Goal: Transaction & Acquisition: Book appointment/travel/reservation

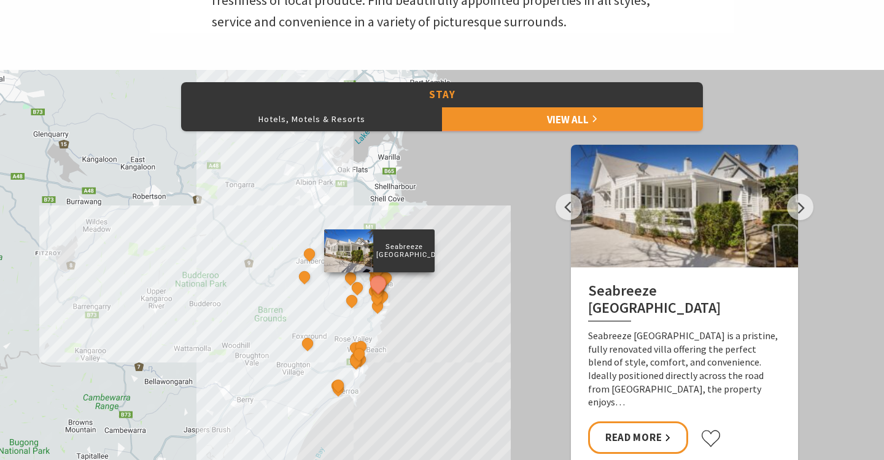
scroll to position [459, 0]
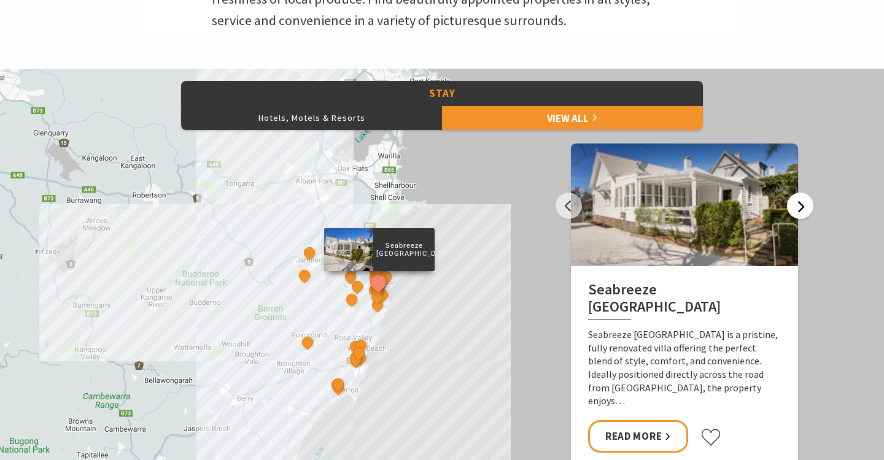
click at [799, 207] on button "Next" at bounding box center [800, 206] width 26 height 26
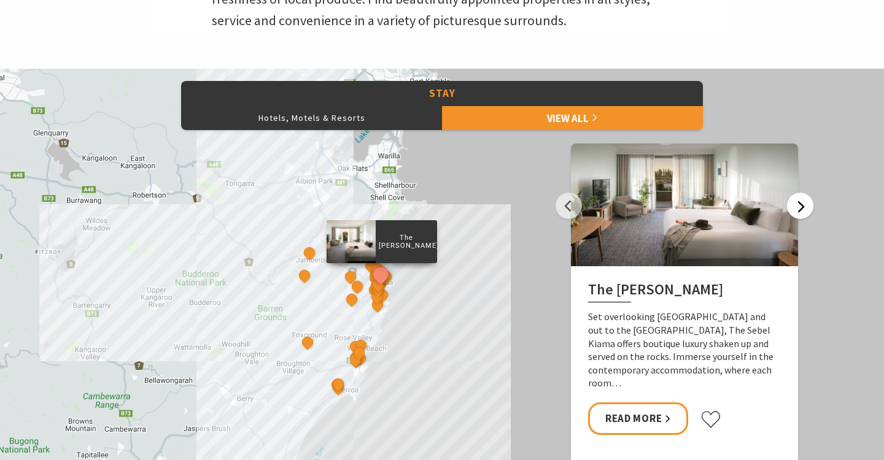
click at [799, 207] on button "Next" at bounding box center [800, 206] width 26 height 26
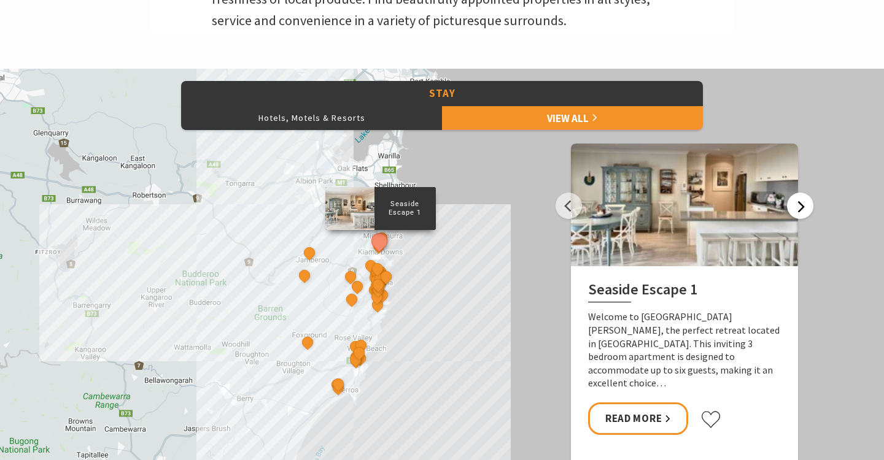
click at [799, 207] on button "Next" at bounding box center [800, 206] width 26 height 26
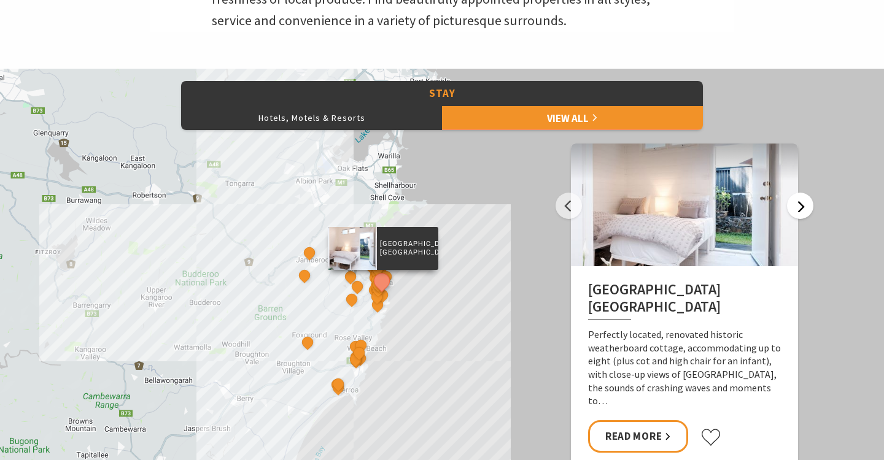
click at [799, 207] on button "Next" at bounding box center [800, 206] width 26 height 26
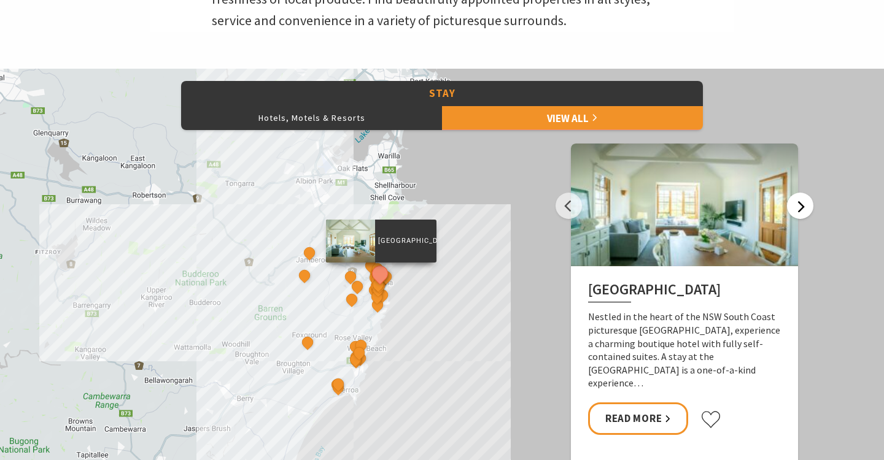
click at [799, 207] on button "Next" at bounding box center [800, 206] width 26 height 26
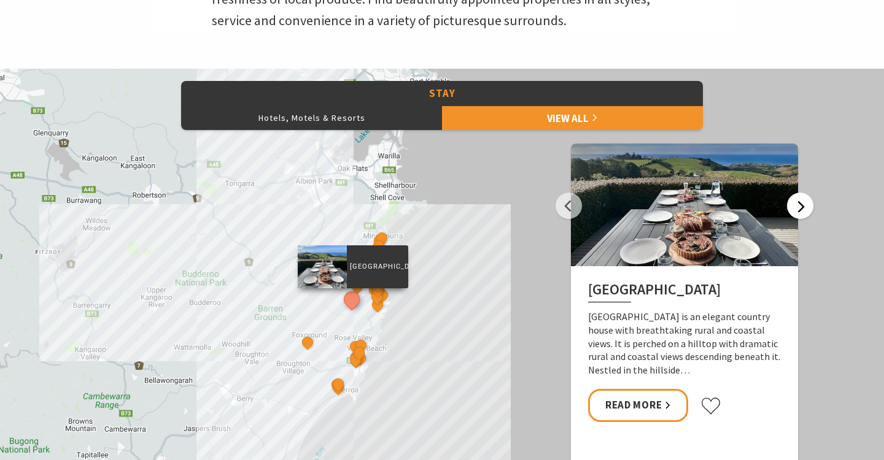
click at [799, 207] on button "Next" at bounding box center [800, 206] width 26 height 26
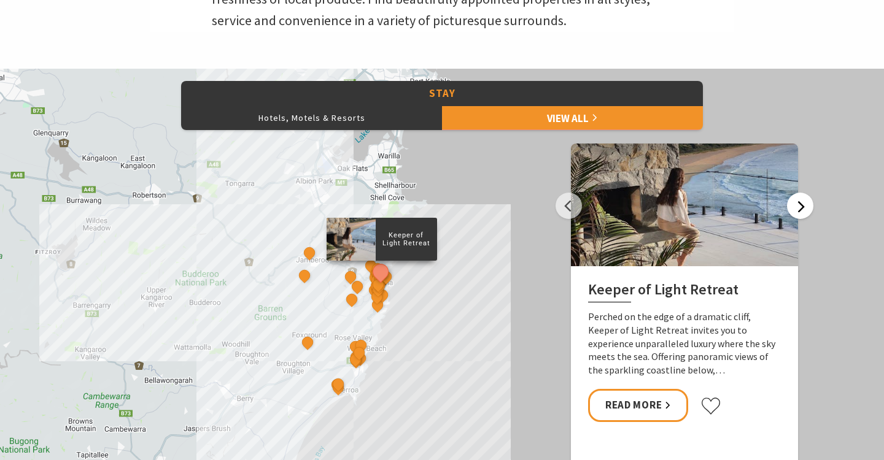
click at [799, 207] on button "Next" at bounding box center [800, 206] width 26 height 26
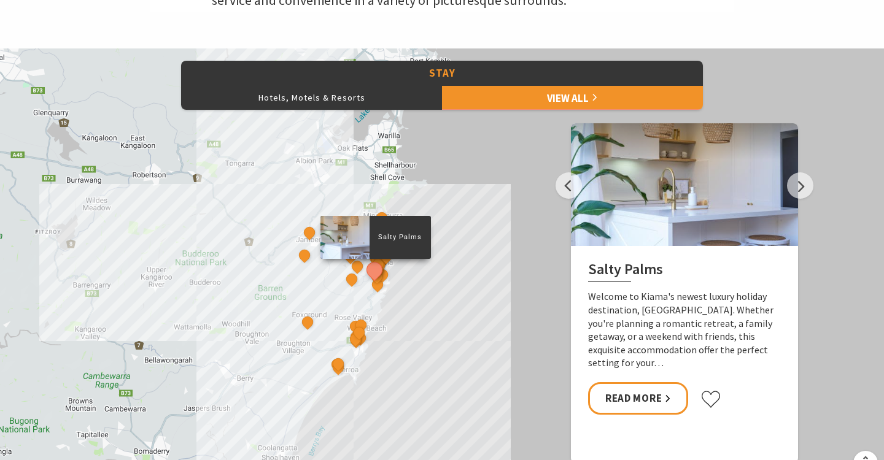
scroll to position [482, 0]
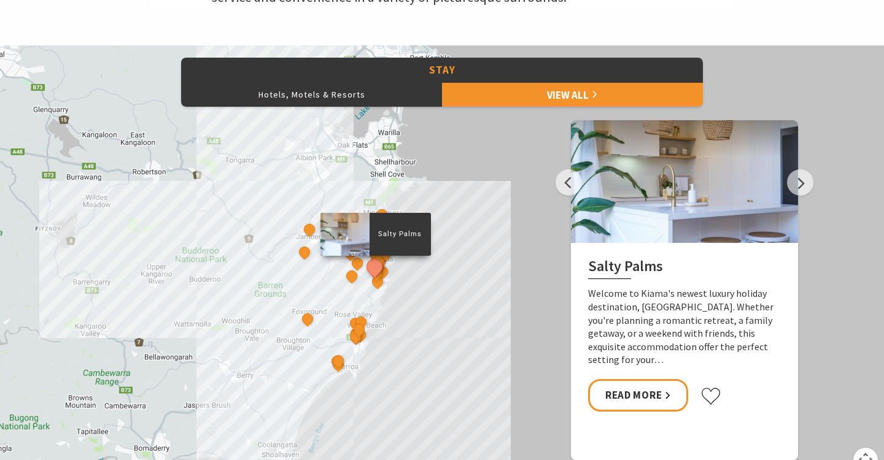
click at [414, 317] on div "Seabreeze [GEOGRAPHIC_DATA] The Sebel Kiama Seaside Escape 1 [GEOGRAPHIC_DATA] …" at bounding box center [442, 266] width 884 height 442
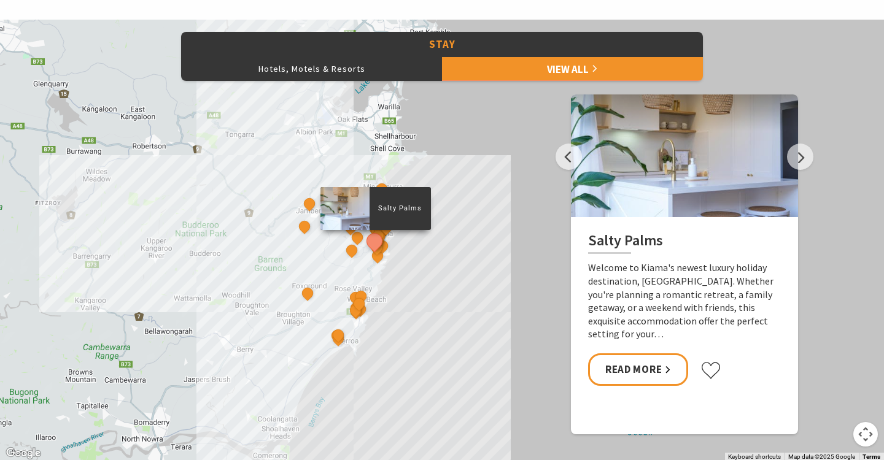
scroll to position [513, 0]
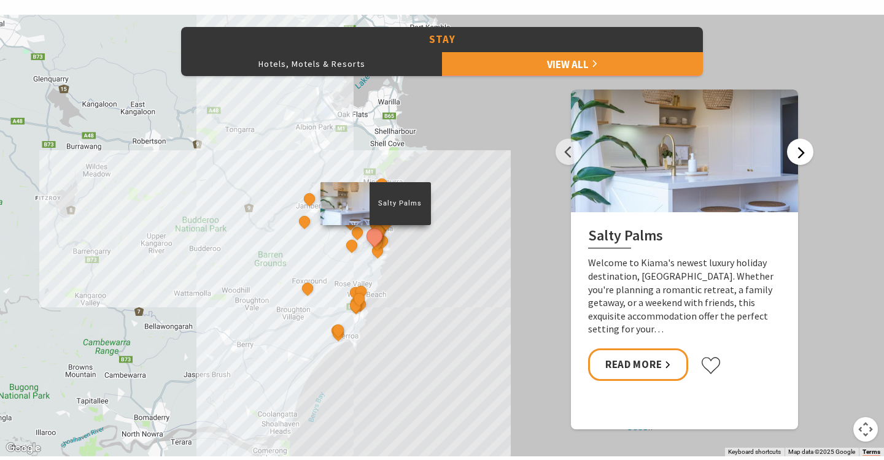
click at [804, 158] on button "Next" at bounding box center [800, 152] width 26 height 26
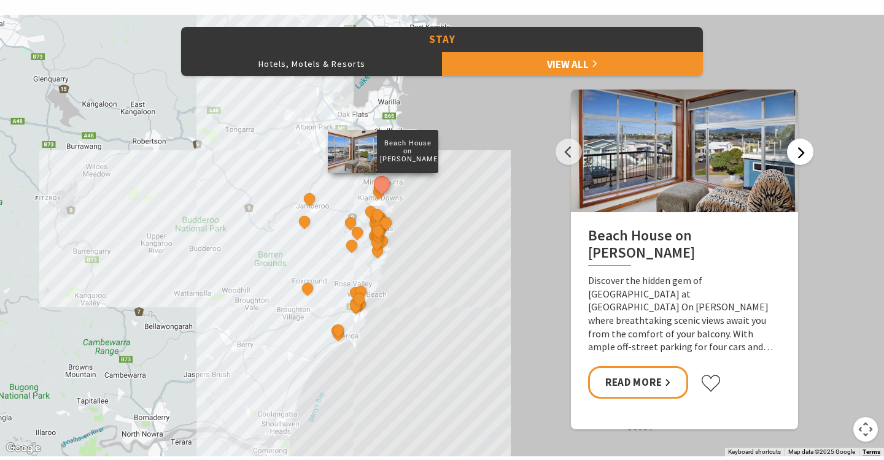
click at [798, 147] on button "Next" at bounding box center [800, 152] width 26 height 26
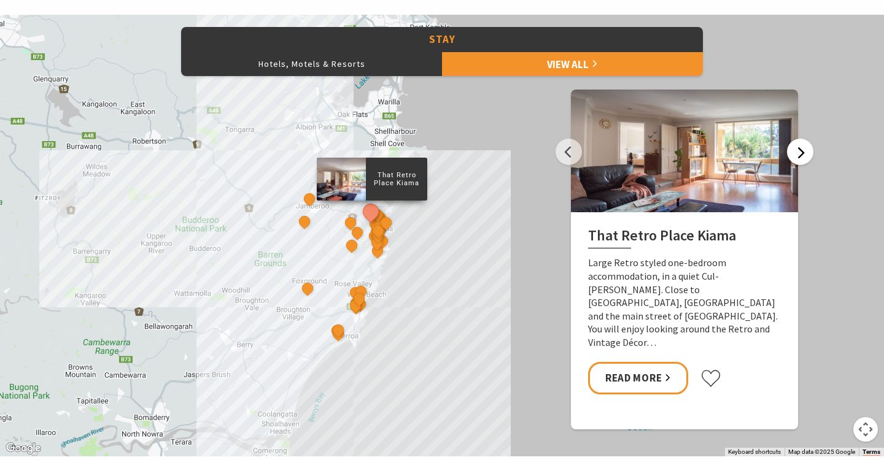
click at [798, 147] on button "Next" at bounding box center [800, 152] width 26 height 26
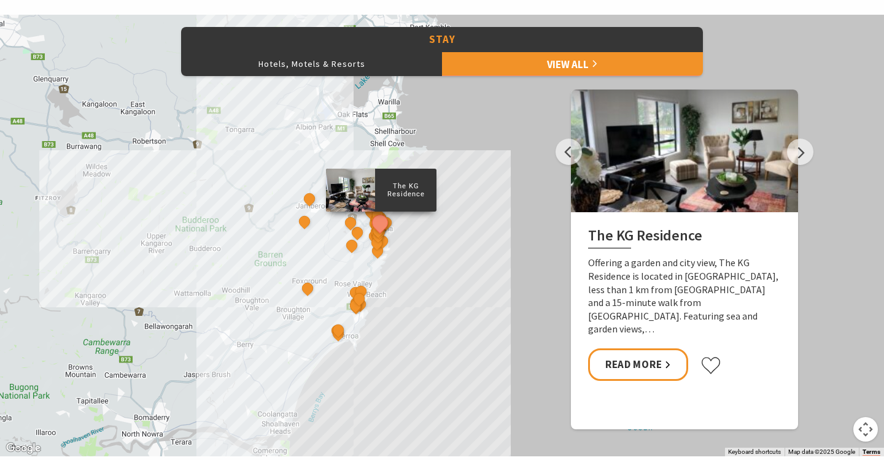
click at [773, 147] on div at bounding box center [684, 151] width 227 height 123
click at [792, 150] on button "Next" at bounding box center [800, 152] width 26 height 26
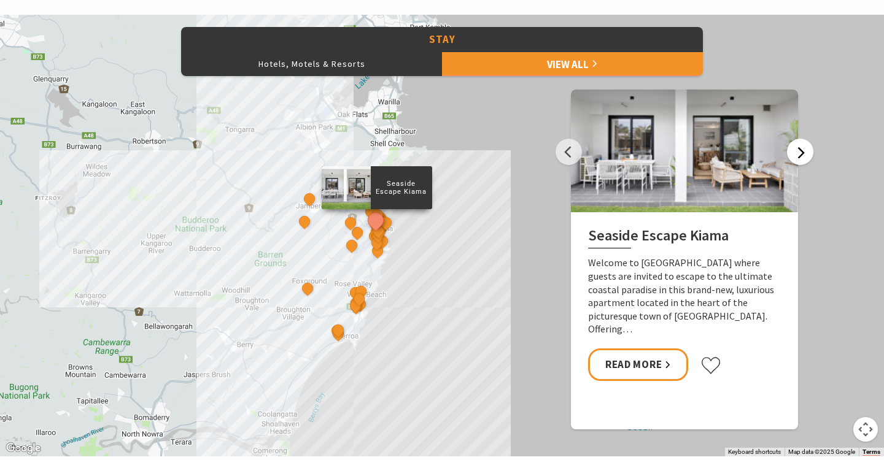
click at [792, 150] on button "Next" at bounding box center [800, 152] width 26 height 26
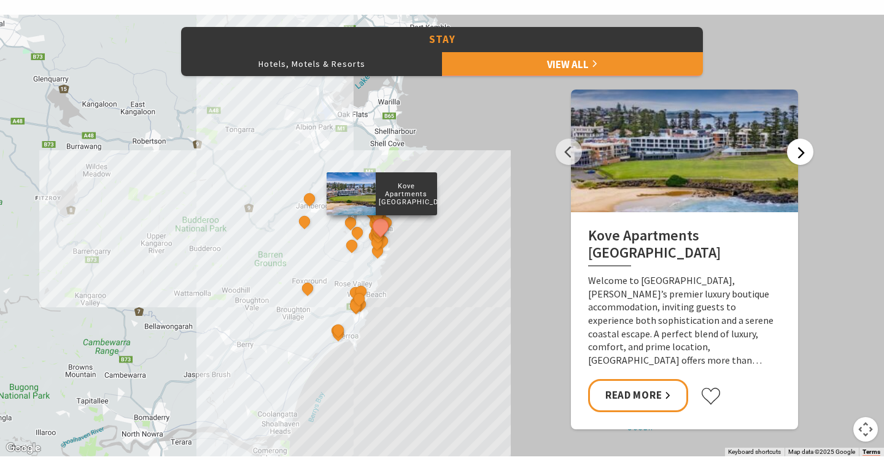
click at [792, 150] on button "Next" at bounding box center [800, 152] width 26 height 26
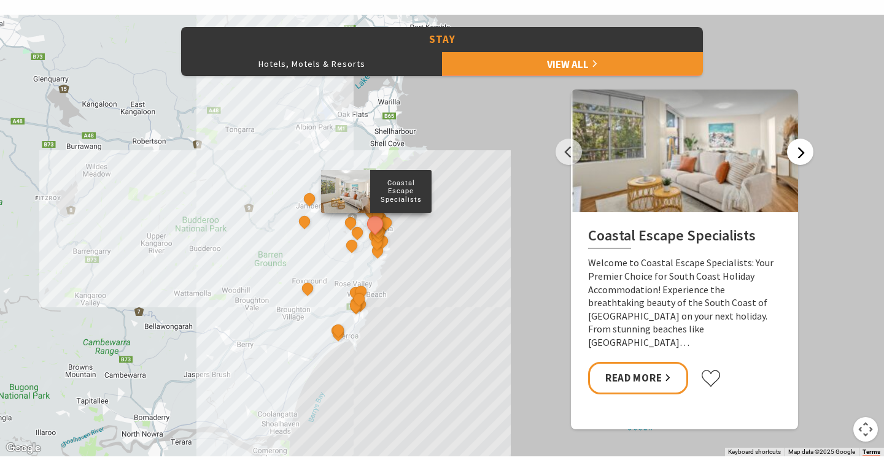
click at [792, 150] on button "Next" at bounding box center [800, 152] width 26 height 26
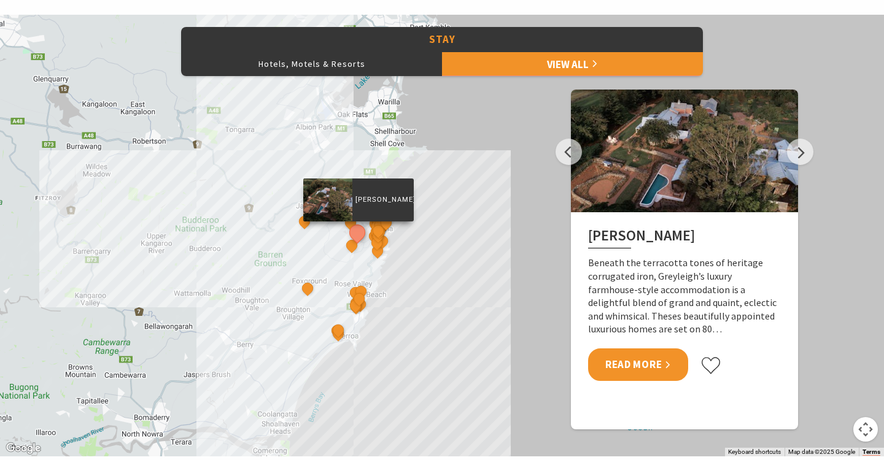
click at [670, 363] on link "Read More" at bounding box center [638, 365] width 100 height 33
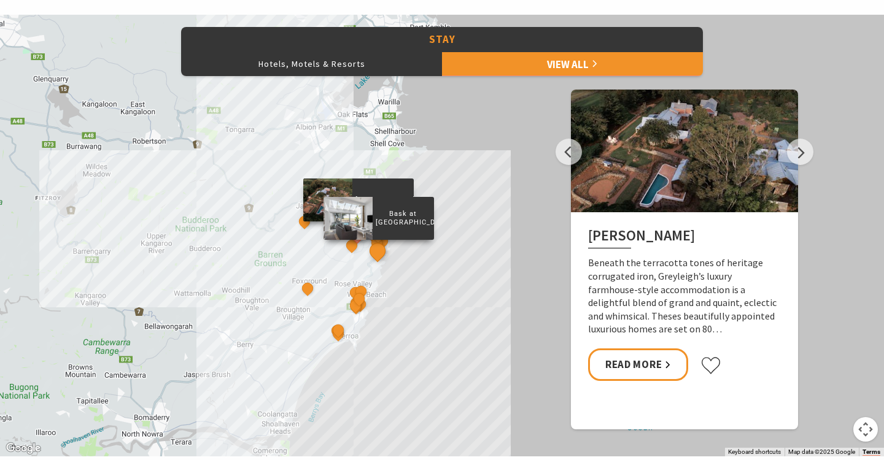
click at [376, 255] on button "See detail about Bask at Loves Bay" at bounding box center [377, 250] width 23 height 23
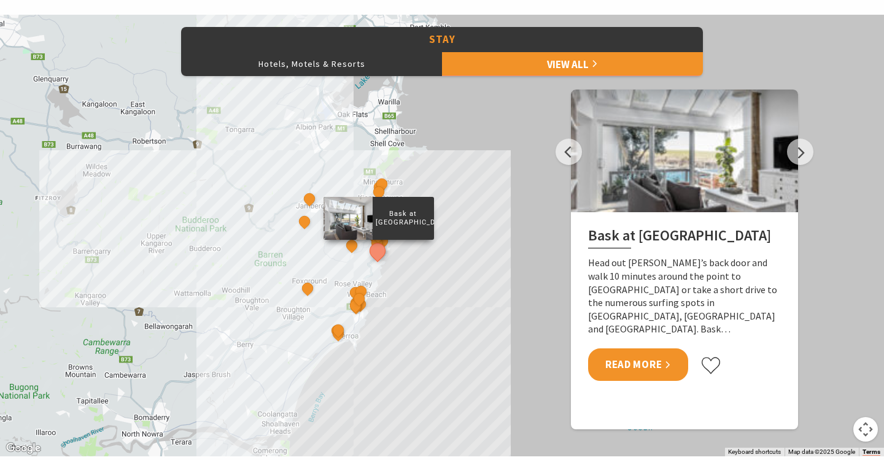
click at [657, 349] on link "Read More" at bounding box center [638, 365] width 100 height 33
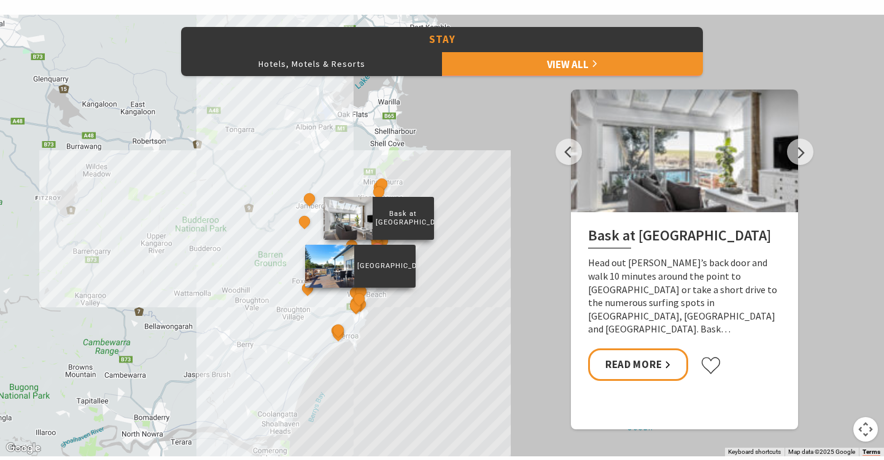
click at [354, 306] on div "[GEOGRAPHIC_DATA]" at bounding box center [360, 300] width 18 height 18
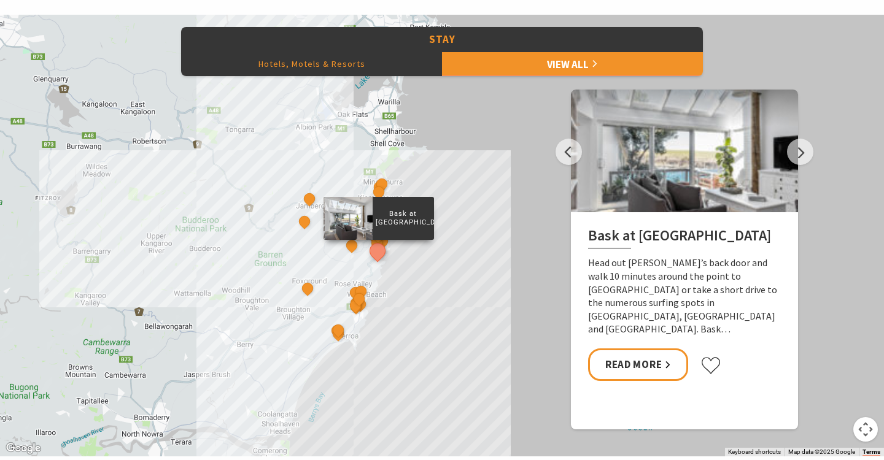
click at [261, 59] on button "Hotels, Motels & Resorts" at bounding box center [311, 64] width 261 height 25
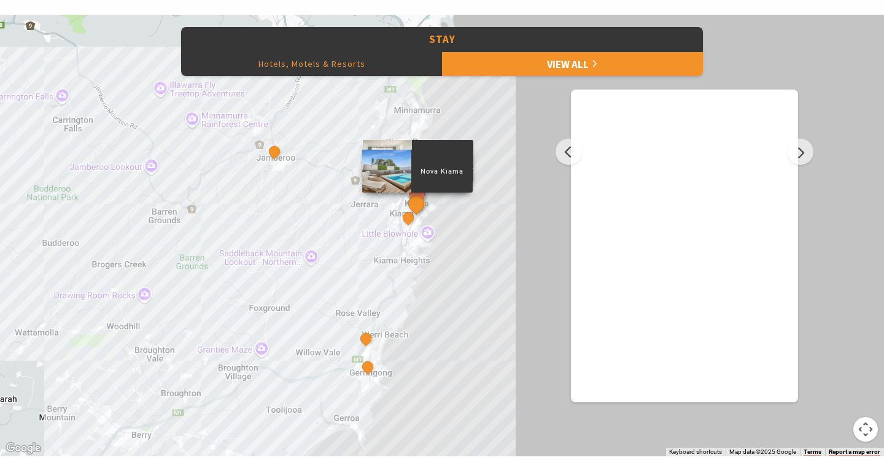
click at [414, 204] on button "See detail about Nova Kiama" at bounding box center [416, 204] width 23 height 23
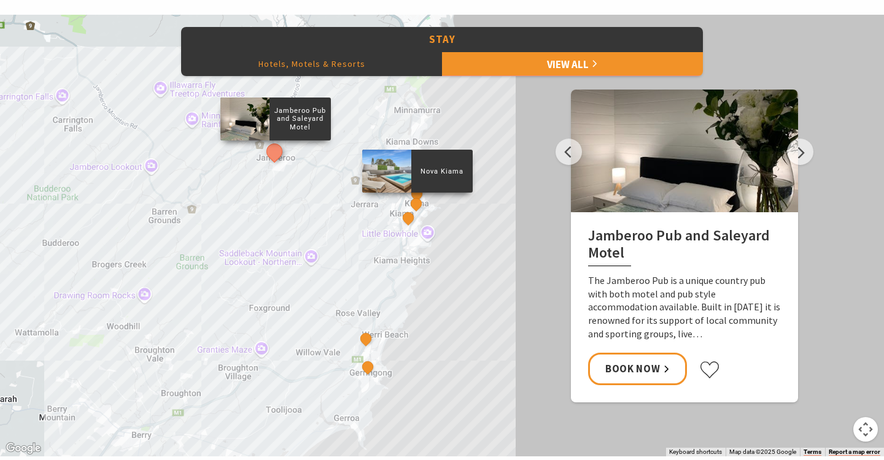
click at [400, 172] on div at bounding box center [386, 171] width 49 height 43
click at [435, 170] on p "Nova Kiama" at bounding box center [441, 171] width 61 height 12
click at [387, 174] on div at bounding box center [386, 171] width 49 height 43
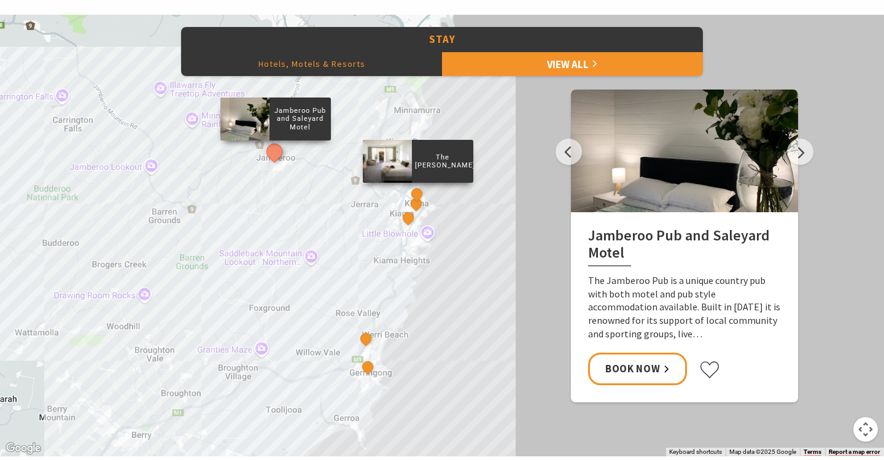
click at [408, 166] on div at bounding box center [387, 161] width 49 height 43
click at [438, 159] on p "The [PERSON_NAME]" at bounding box center [442, 161] width 61 height 20
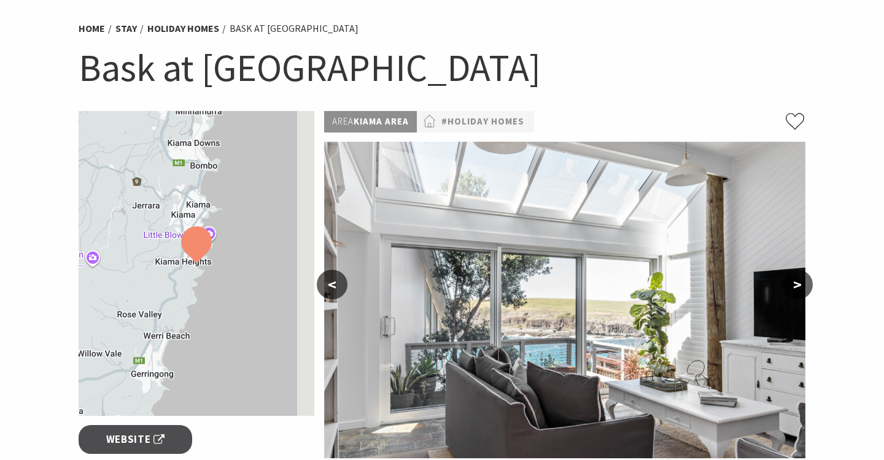
scroll to position [99, 0]
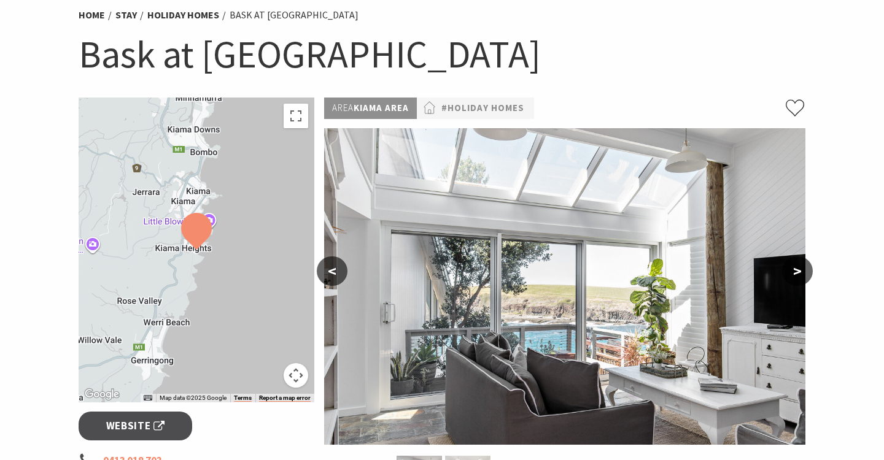
click at [799, 269] on button ">" at bounding box center [797, 271] width 31 height 29
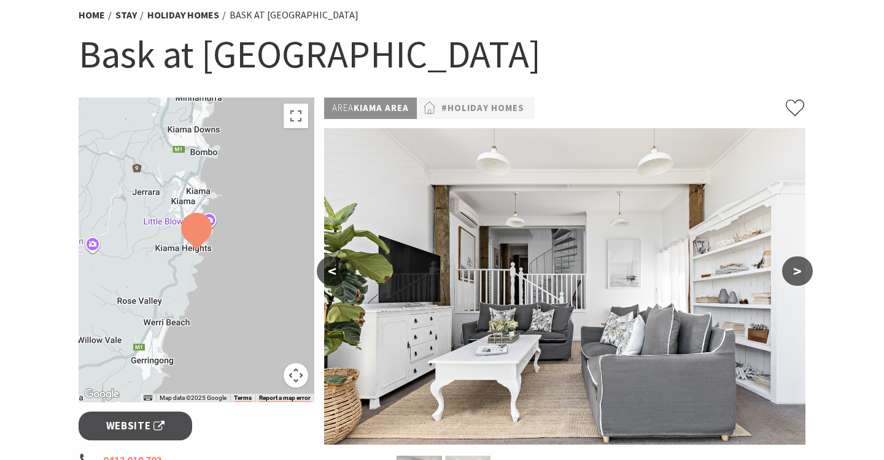
click at [799, 269] on button ">" at bounding box center [797, 271] width 31 height 29
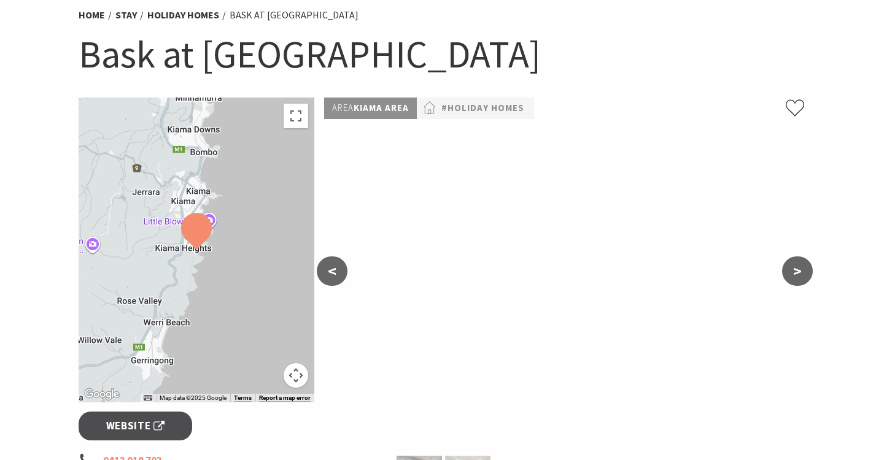
click at [799, 269] on button ">" at bounding box center [797, 271] width 31 height 29
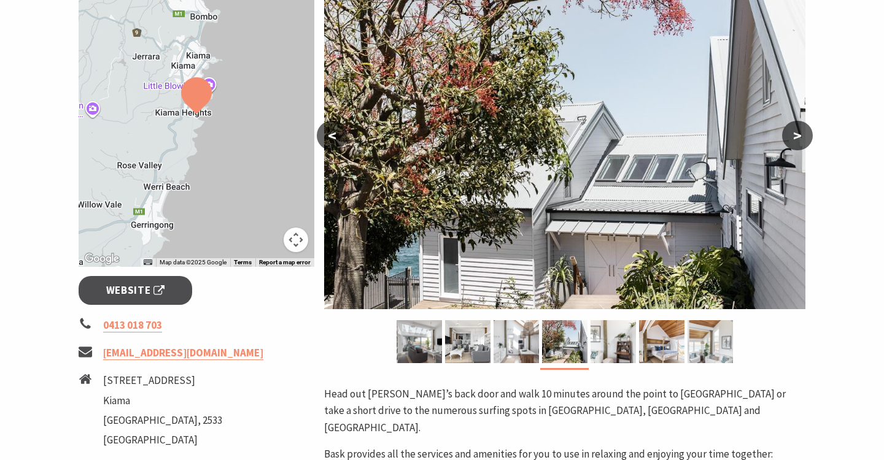
scroll to position [217, 0]
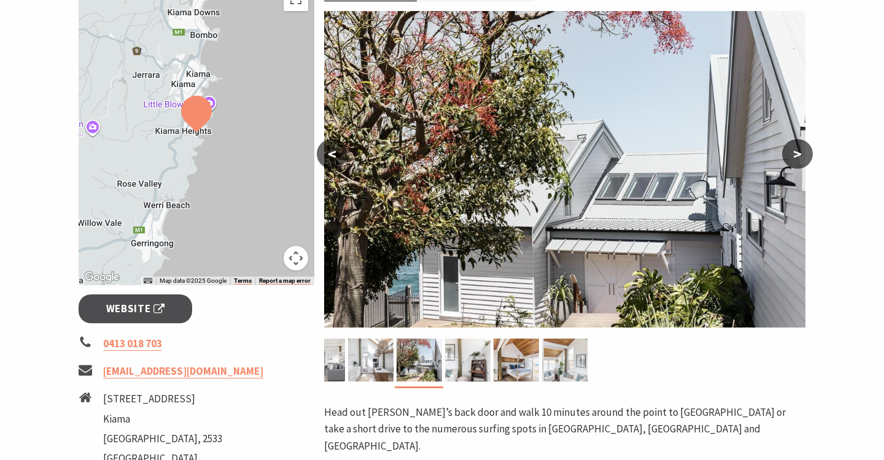
click at [797, 152] on button ">" at bounding box center [797, 153] width 31 height 29
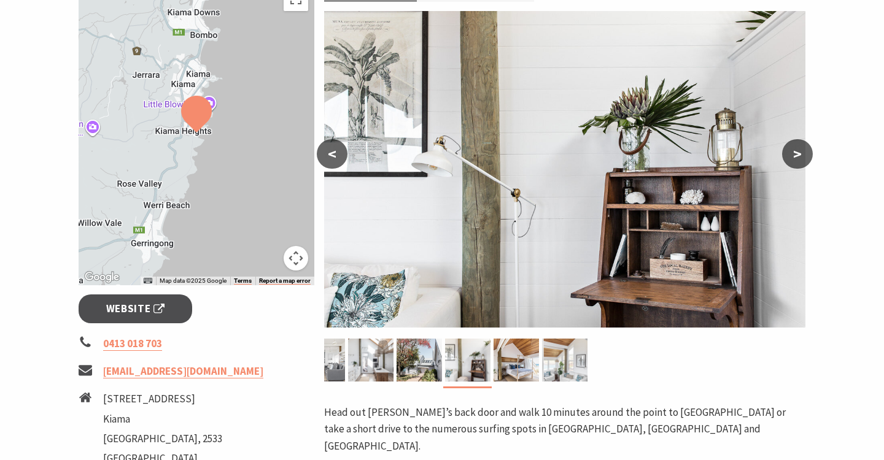
click at [797, 152] on button ">" at bounding box center [797, 153] width 31 height 29
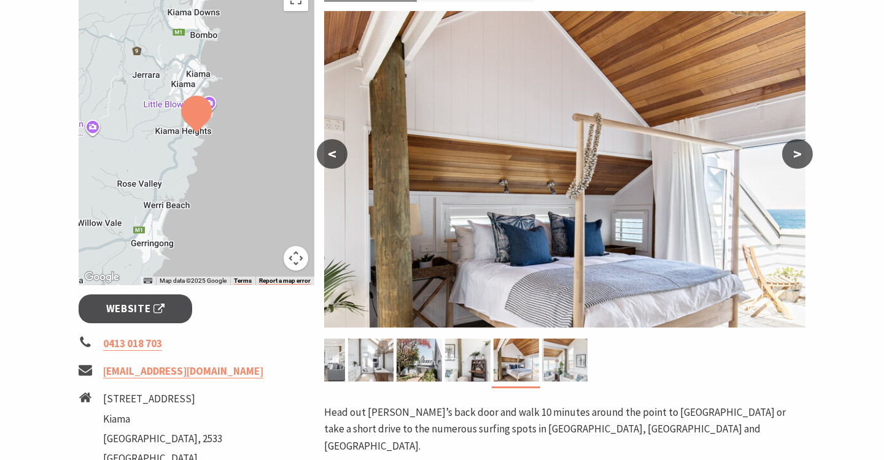
click at [797, 152] on button ">" at bounding box center [797, 153] width 31 height 29
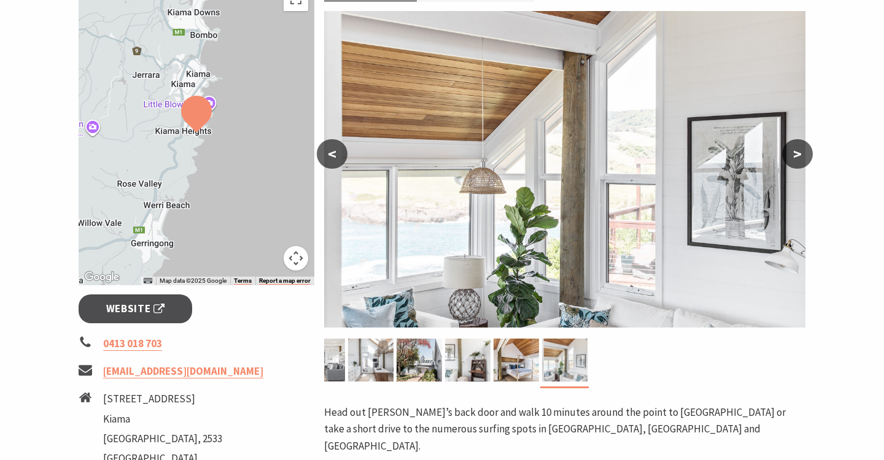
click at [797, 152] on button ">" at bounding box center [797, 153] width 31 height 29
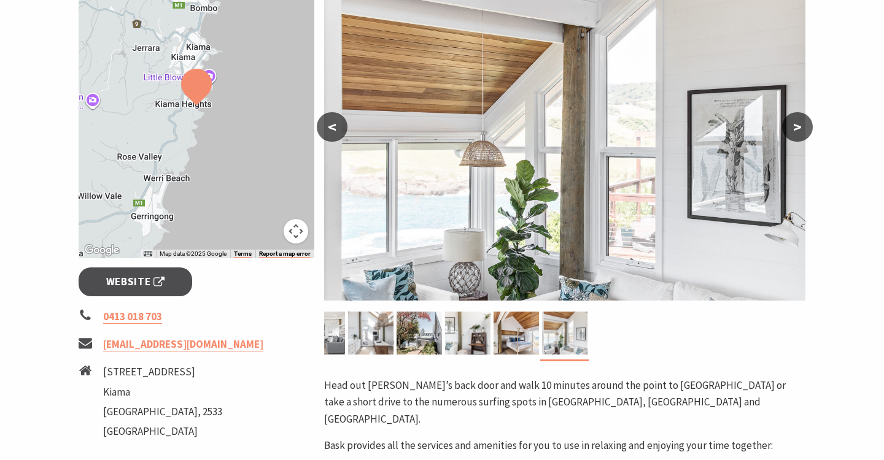
scroll to position [249, 0]
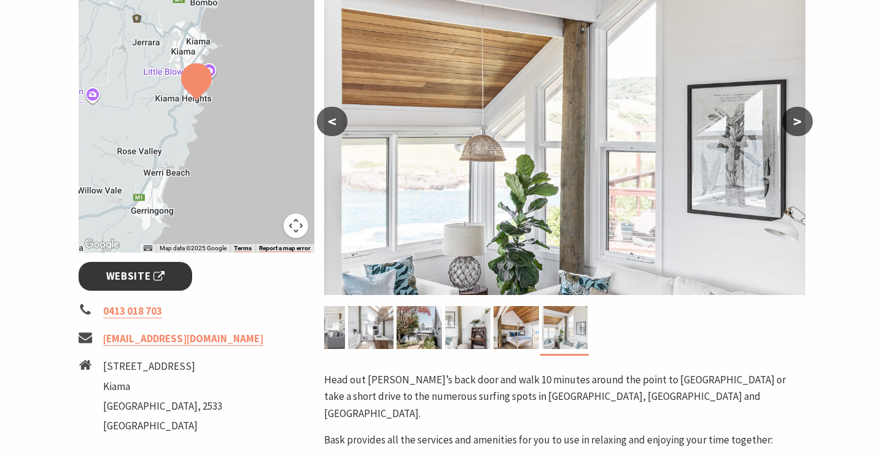
click at [138, 274] on span "Website" at bounding box center [135, 276] width 59 height 17
